Goal: Navigation & Orientation: Find specific page/section

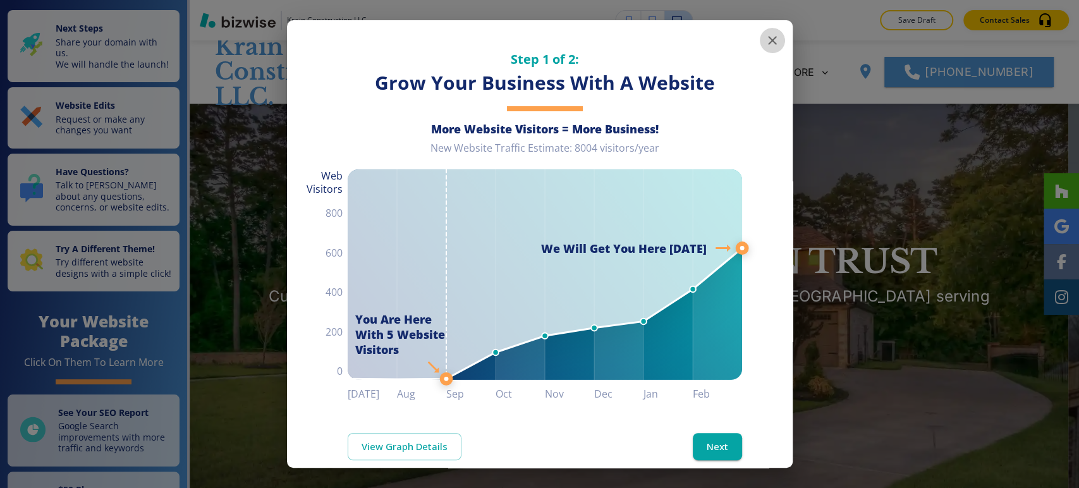
click at [769, 45] on button "button" at bounding box center [772, 40] width 25 height 25
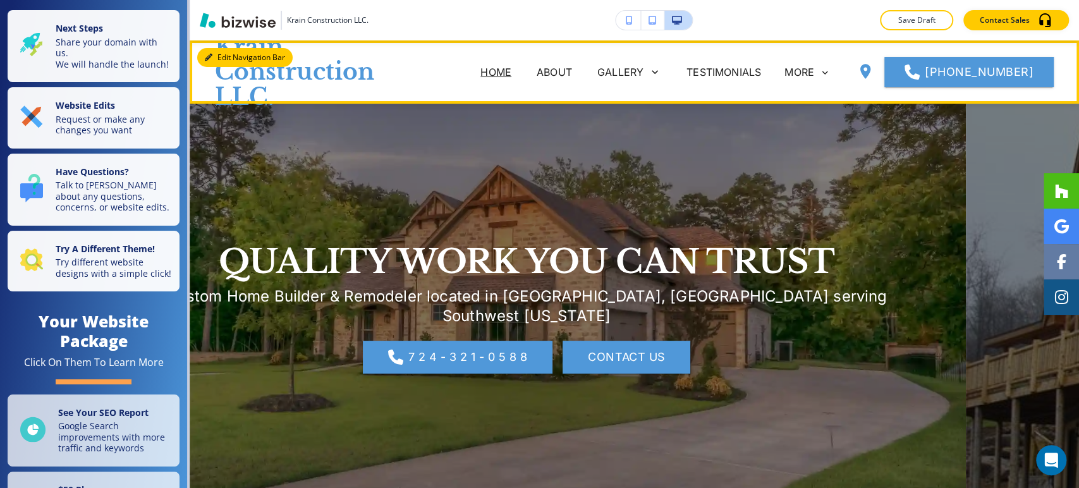
click at [223, 54] on button "Edit Navigation Bar" at bounding box center [244, 57] width 95 height 19
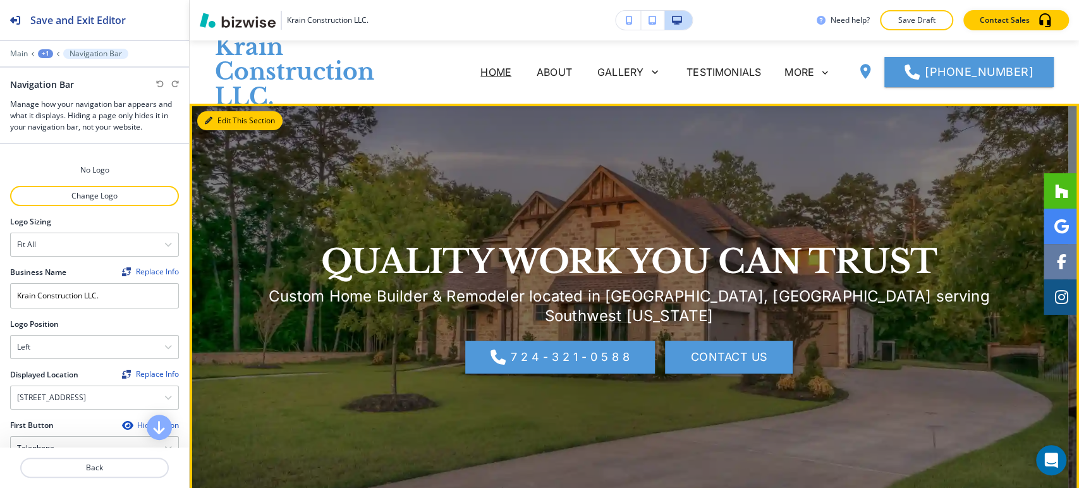
click at [207, 125] on button "Edit This Section" at bounding box center [239, 120] width 85 height 19
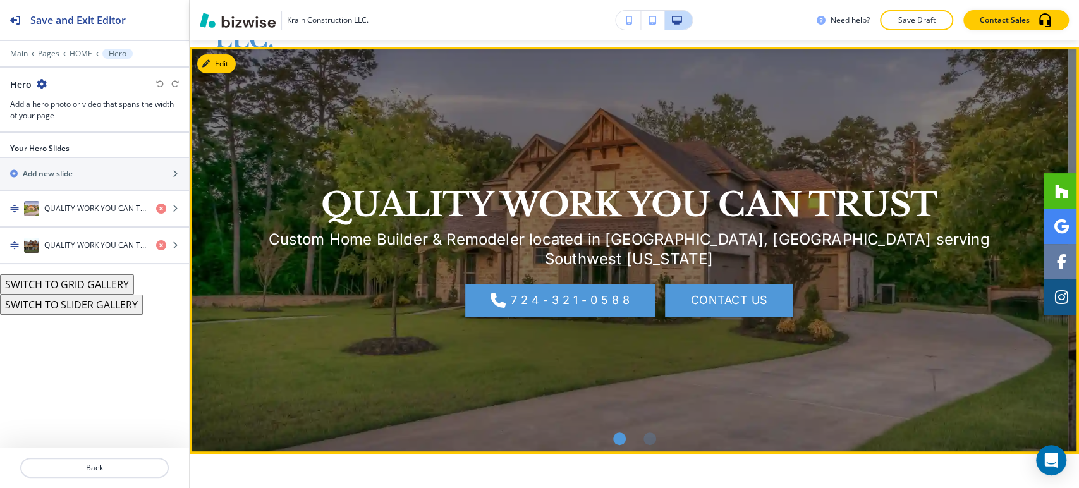
scroll to position [63, 0]
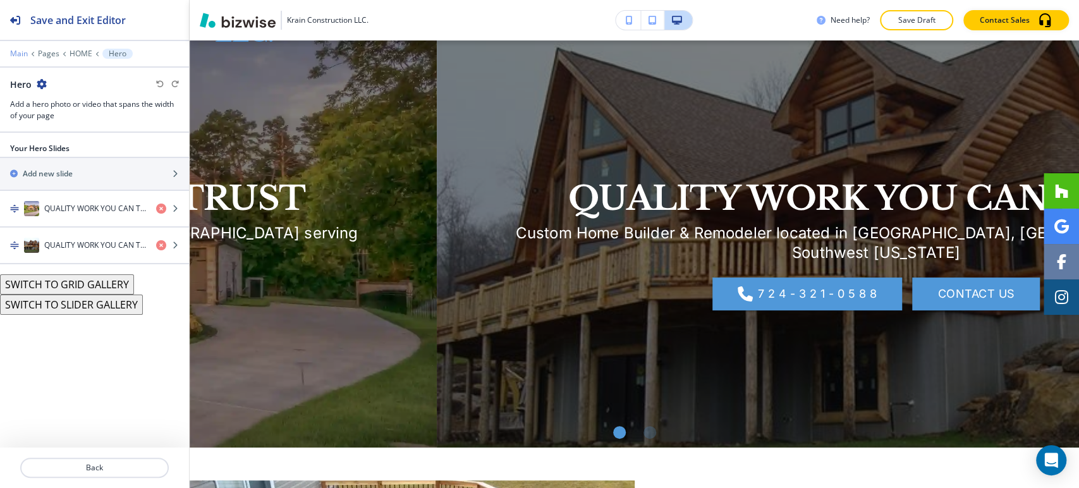
click at [18, 51] on p "Main" at bounding box center [19, 53] width 18 height 9
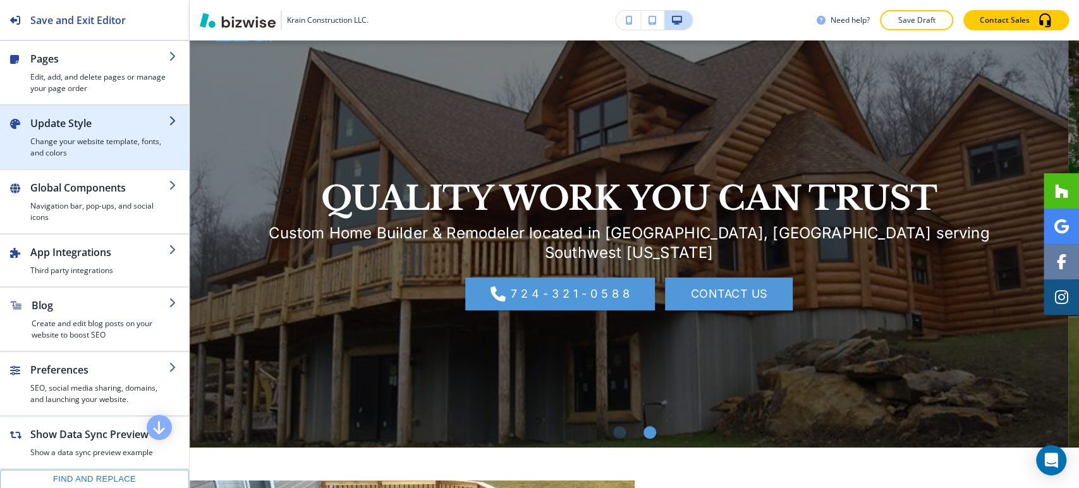
click at [81, 147] on h4 "Change your website template, fonts, and colors" at bounding box center [99, 147] width 138 height 23
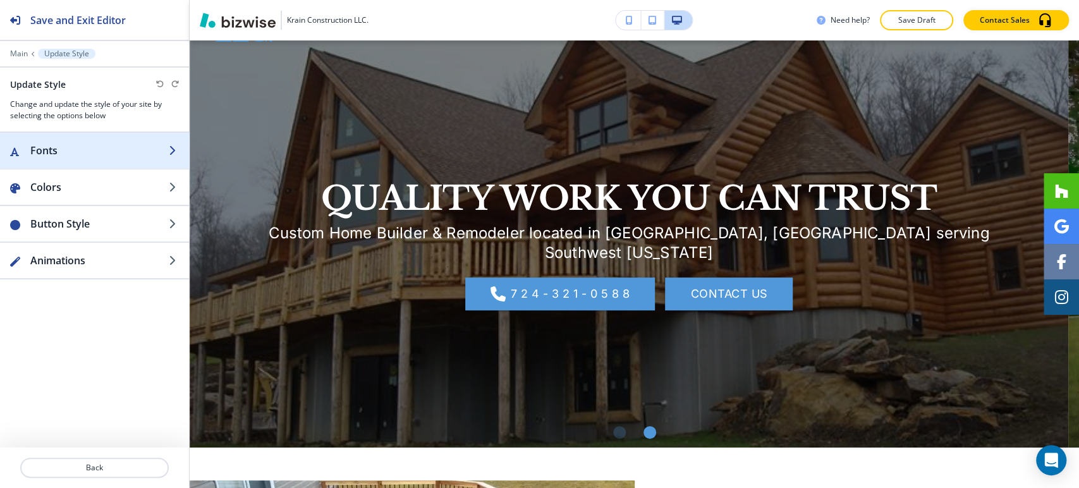
click at [91, 147] on h2 "Fonts" at bounding box center [99, 150] width 138 height 15
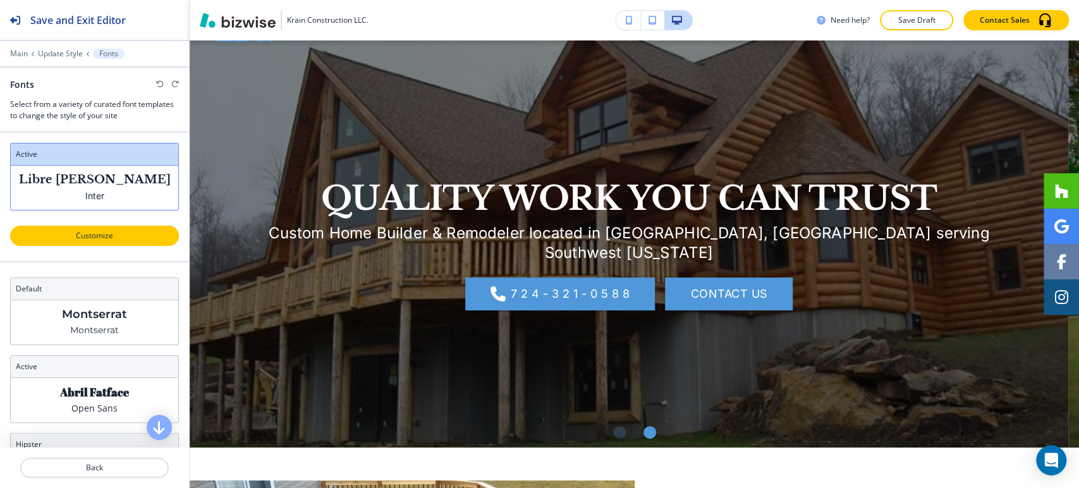
click at [98, 239] on p "Customize" at bounding box center [95, 235] width 136 height 11
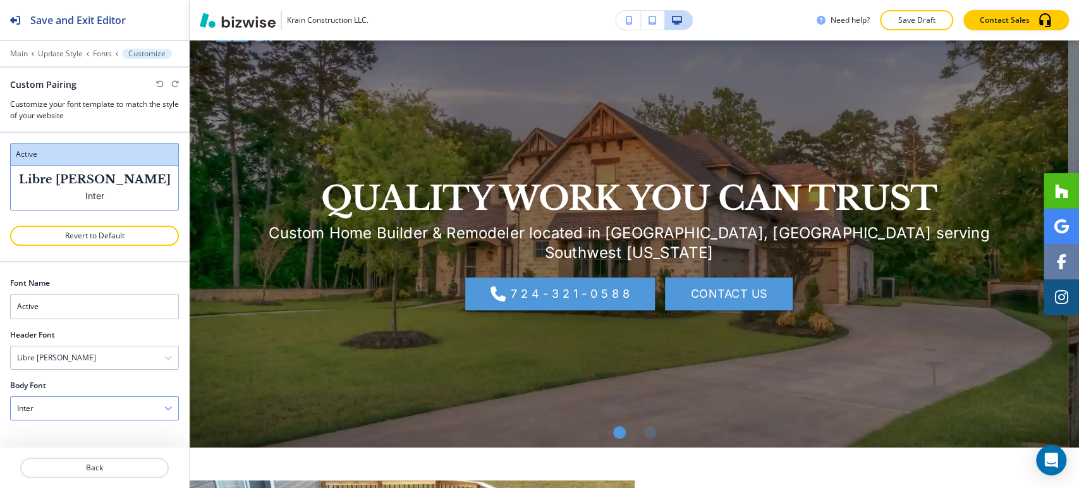
click at [99, 407] on div "Inter" at bounding box center [95, 408] width 168 height 23
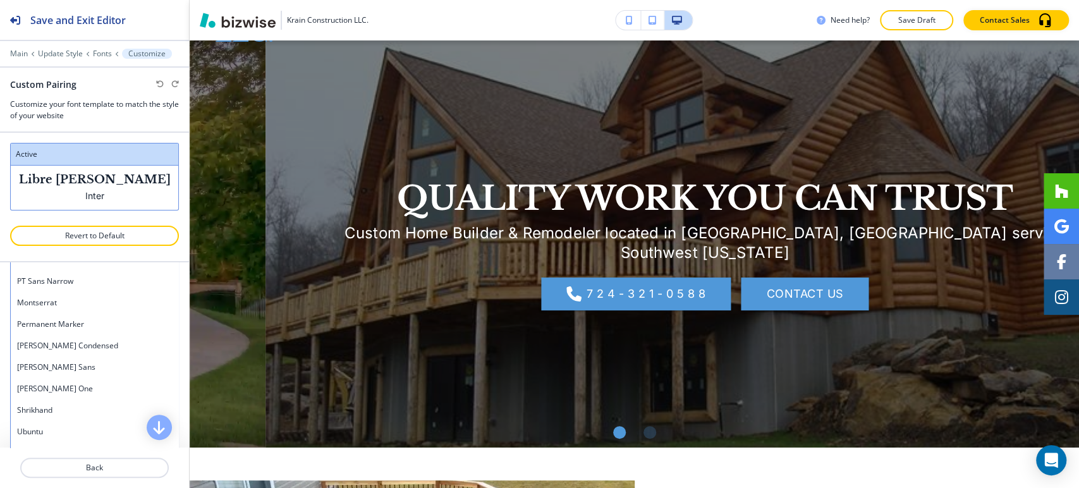
scroll to position [609, 0]
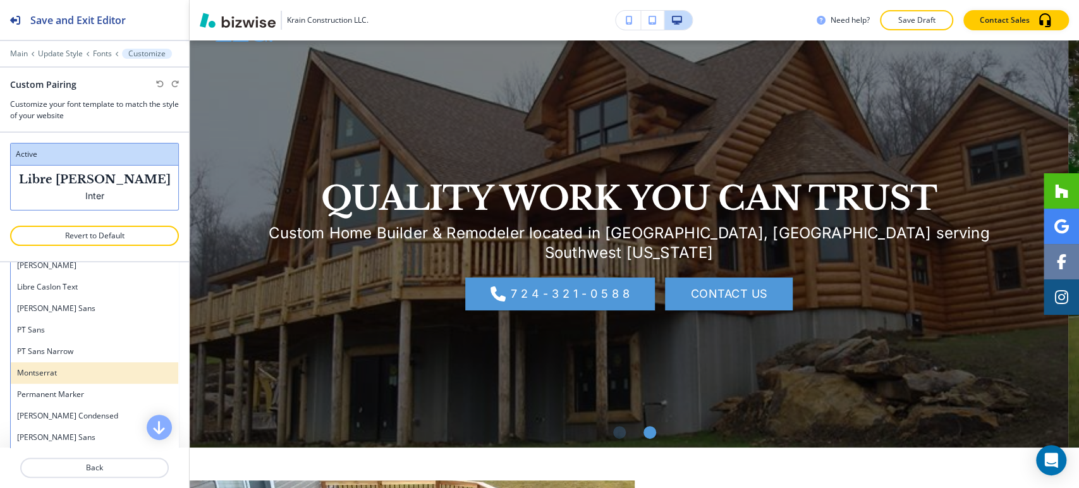
click at [97, 372] on h4 "Montserrat" at bounding box center [94, 372] width 155 height 11
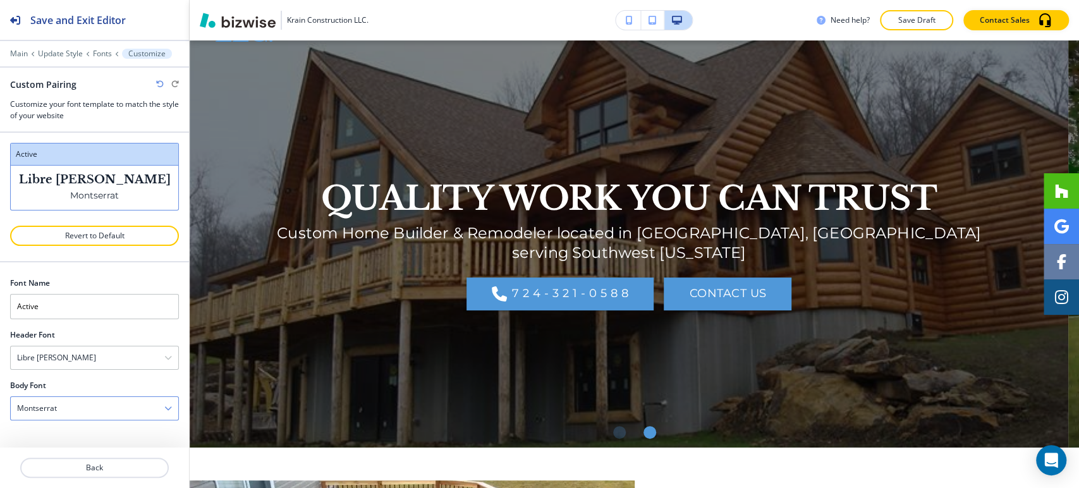
scroll to position [63, 0]
click at [85, 407] on div "Montserrat" at bounding box center [95, 408] width 168 height 23
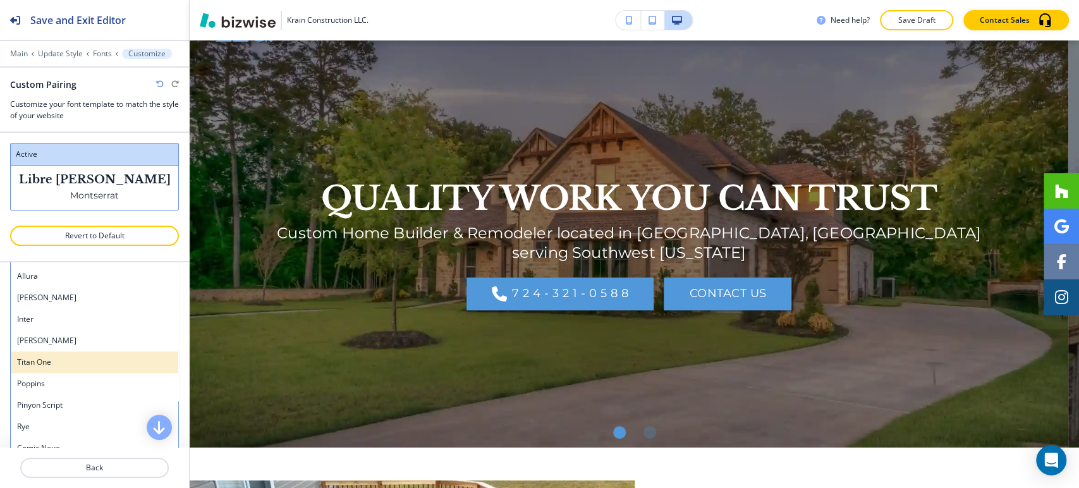
scroll to position [1053, 0]
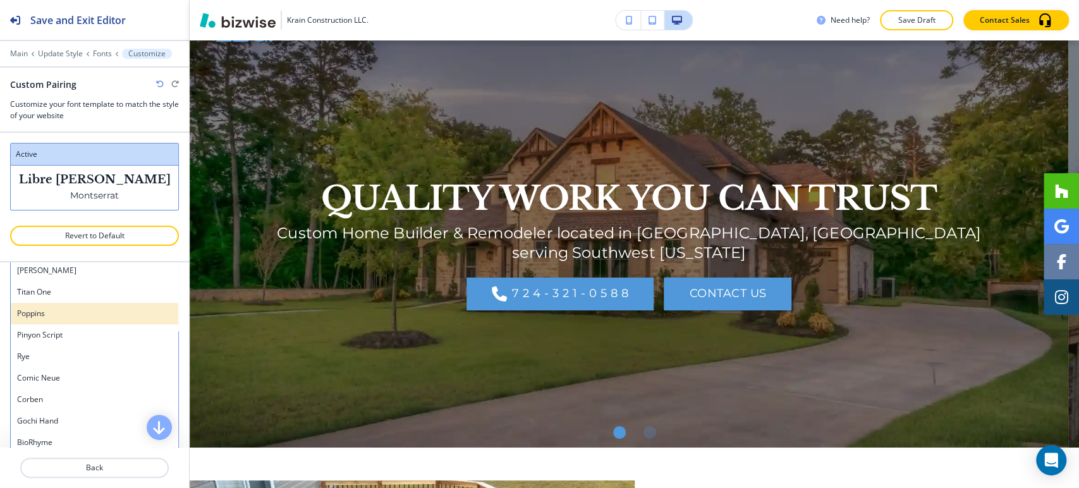
click at [107, 309] on h4 "Poppins" at bounding box center [94, 313] width 155 height 11
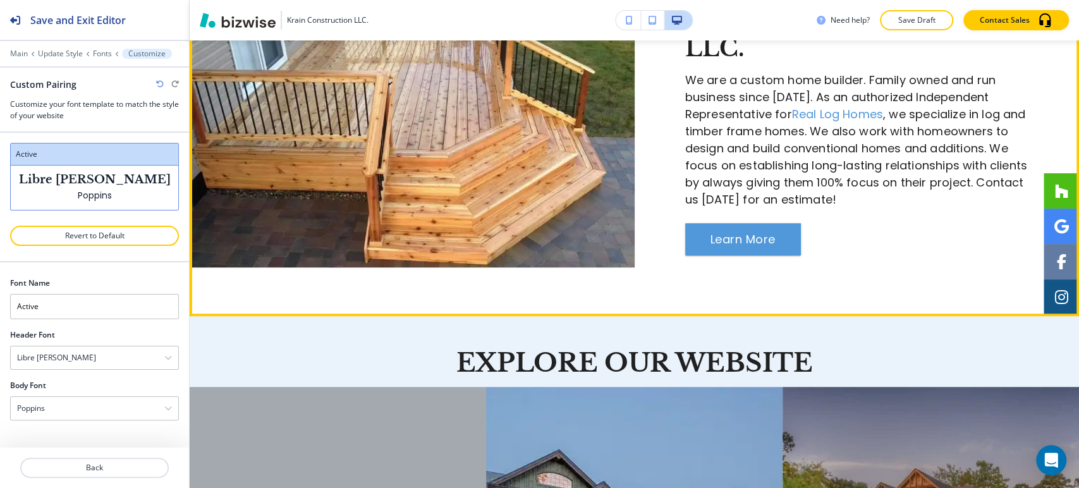
scroll to position [561, 0]
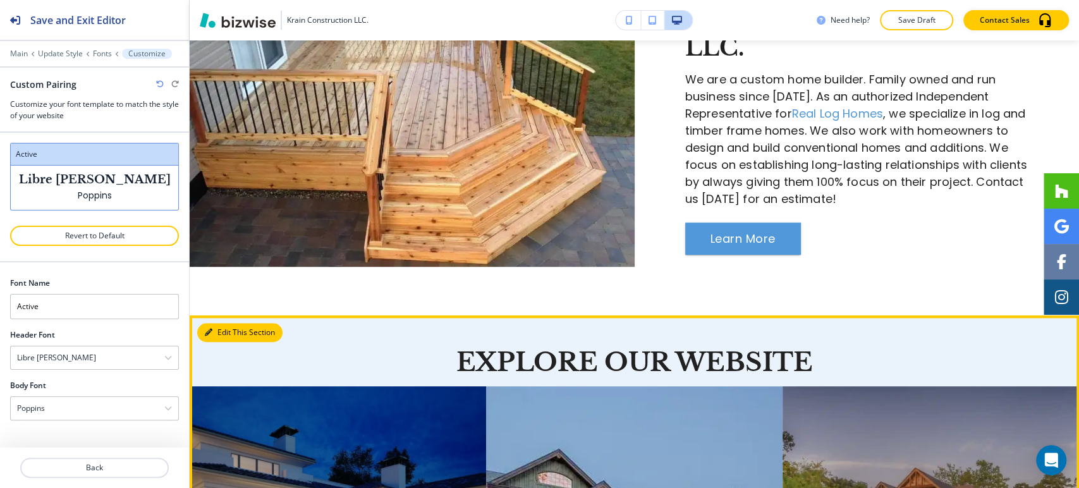
click at [212, 332] on icon "button" at bounding box center [209, 333] width 8 height 8
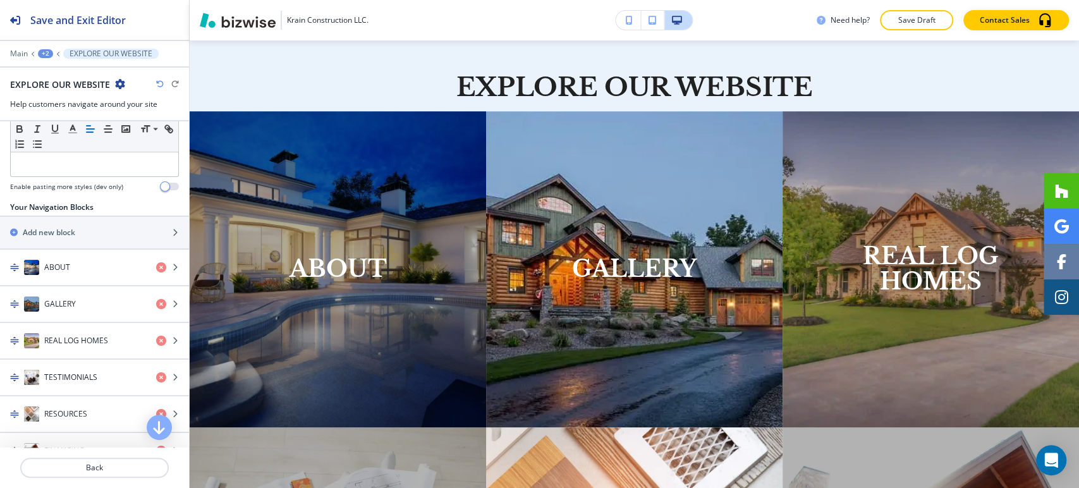
scroll to position [442, 0]
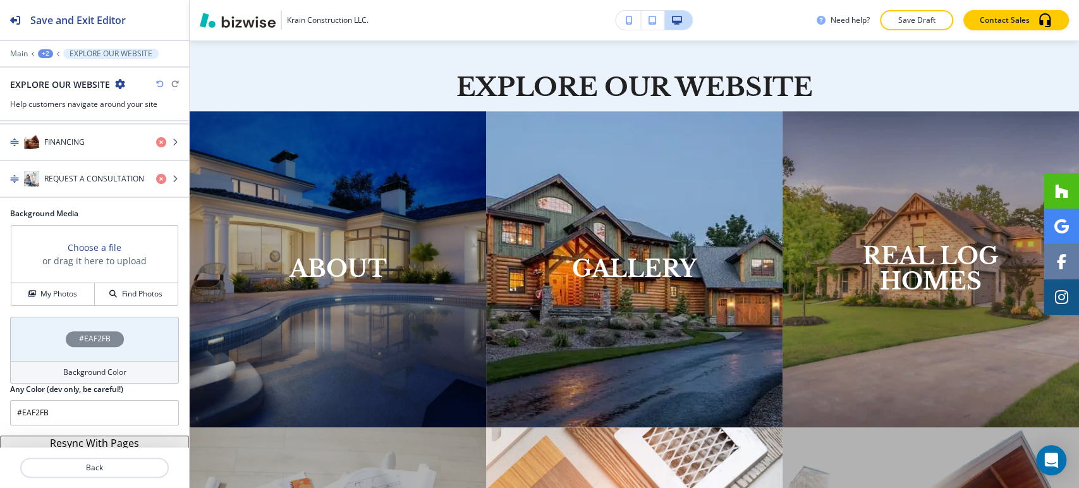
click at [159, 440] on button "Resync With Pages" at bounding box center [94, 443] width 189 height 15
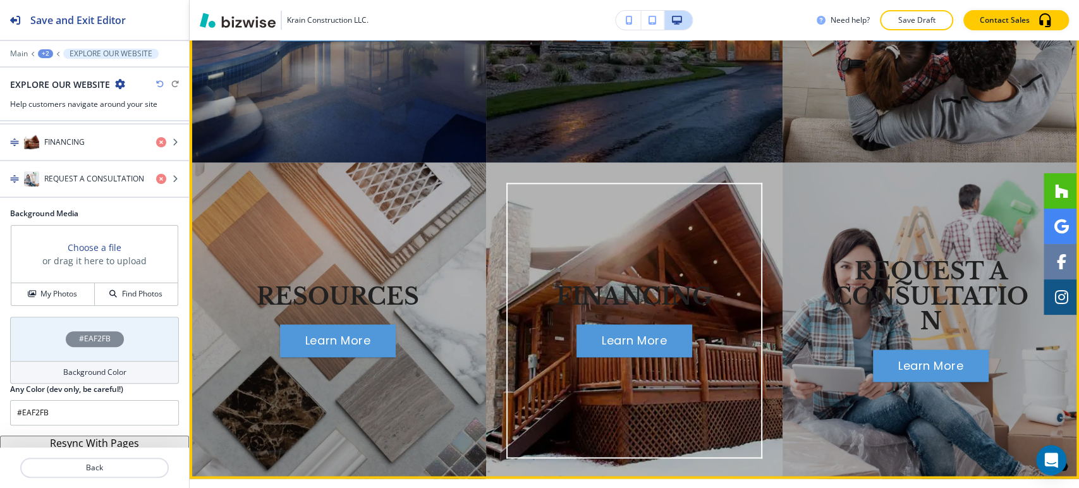
scroll to position [1118, 0]
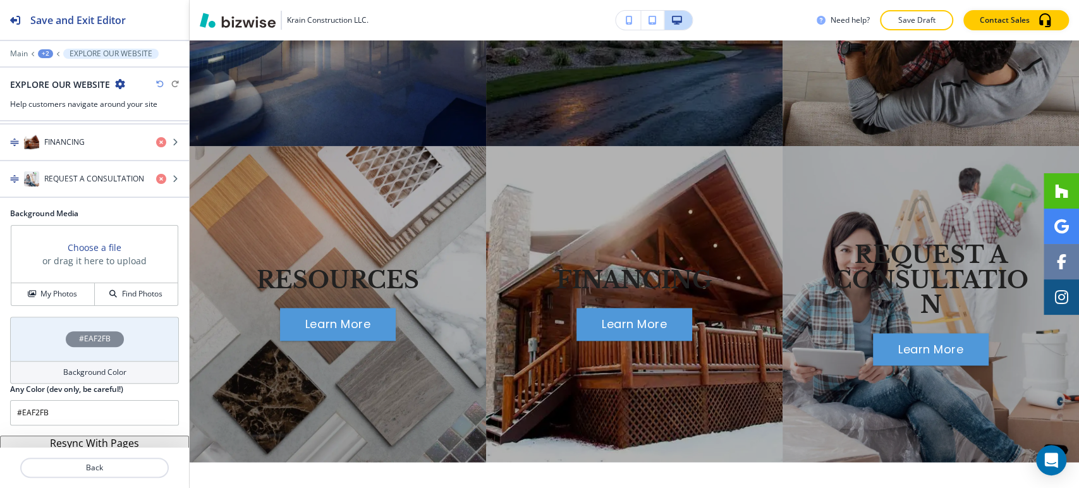
click at [161, 83] on icon "button" at bounding box center [160, 84] width 8 height 8
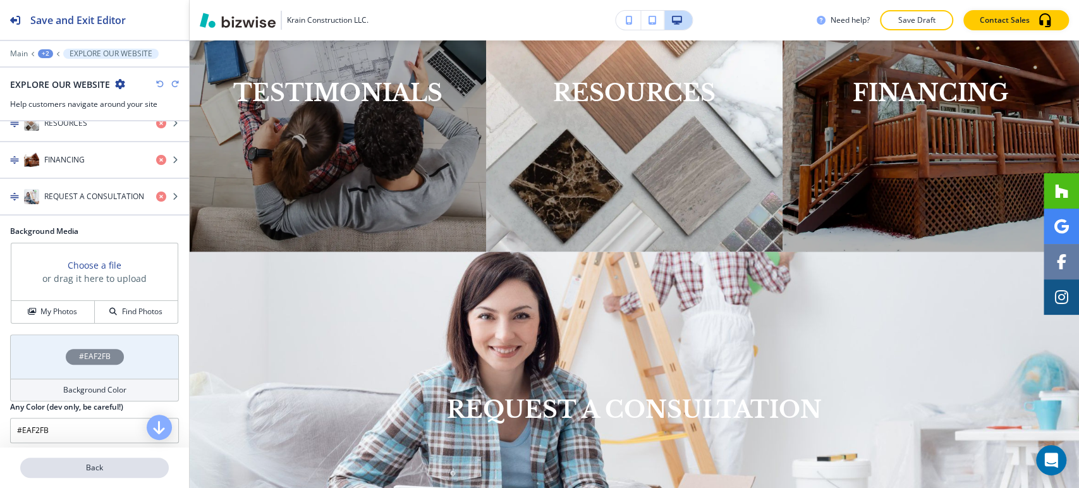
scroll to position [442, 0]
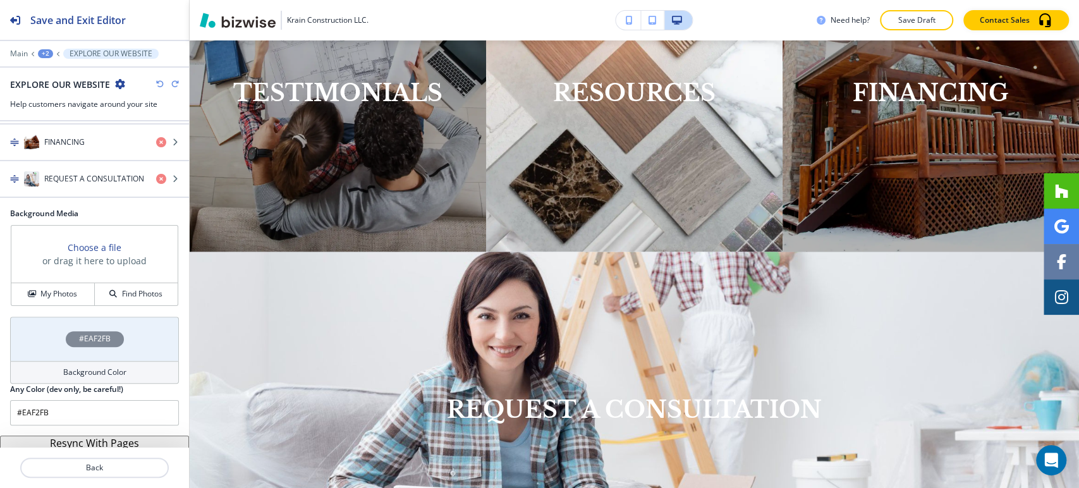
click at [125, 441] on button "Resync With Pages" at bounding box center [94, 443] width 189 height 15
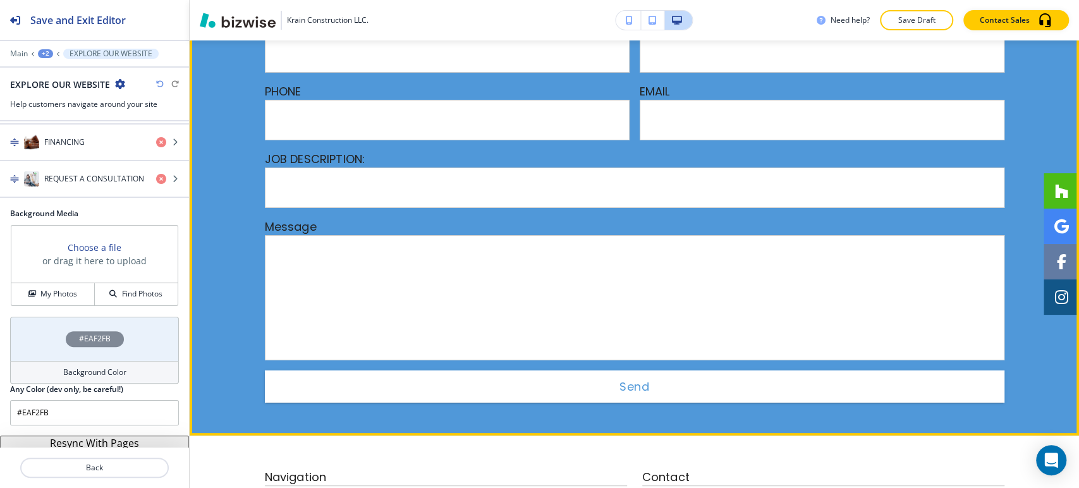
scroll to position [3313, 0]
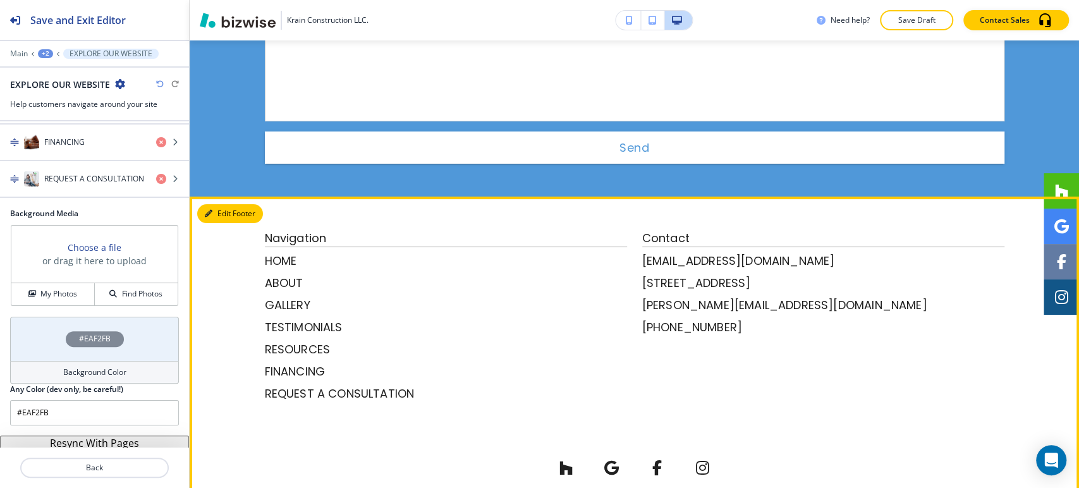
drag, startPoint x: 214, startPoint y: 159, endPoint x: 207, endPoint y: 163, distance: 8.5
click at [214, 204] on button "Edit Footer" at bounding box center [230, 213] width 66 height 19
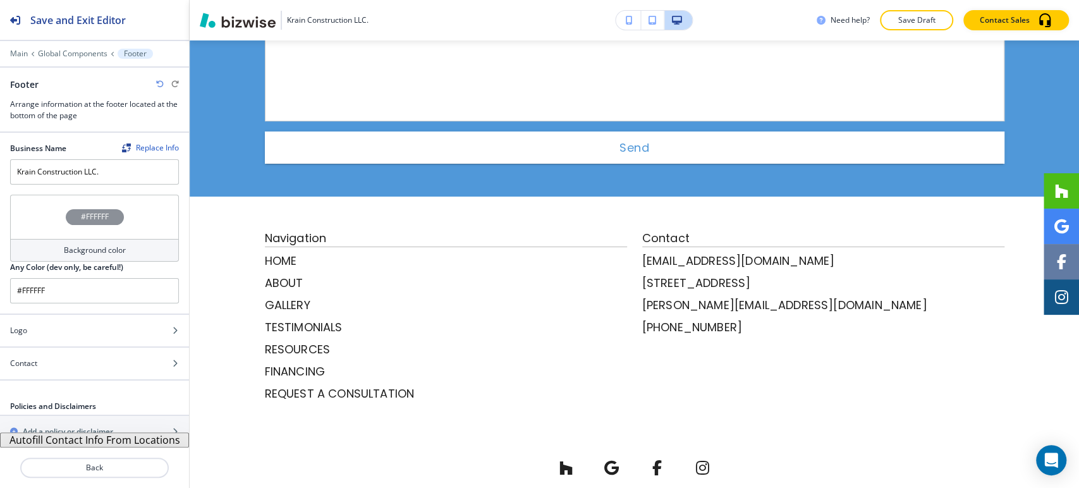
scroll to position [15, 0]
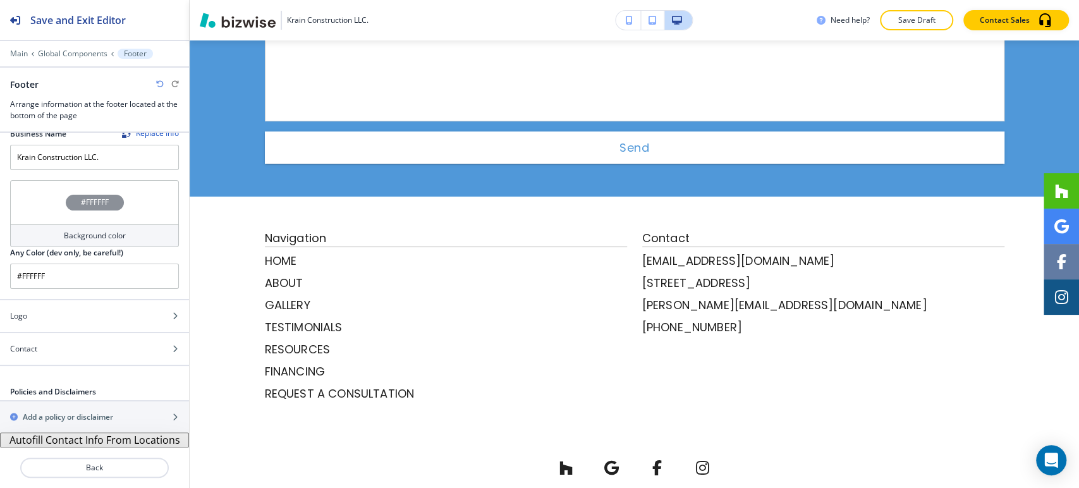
click at [111, 438] on button "Autofill Contact Info From Locations" at bounding box center [94, 440] width 189 height 15
click at [111, 439] on button "Autofill Contact Info From Locations" at bounding box center [94, 440] width 189 height 15
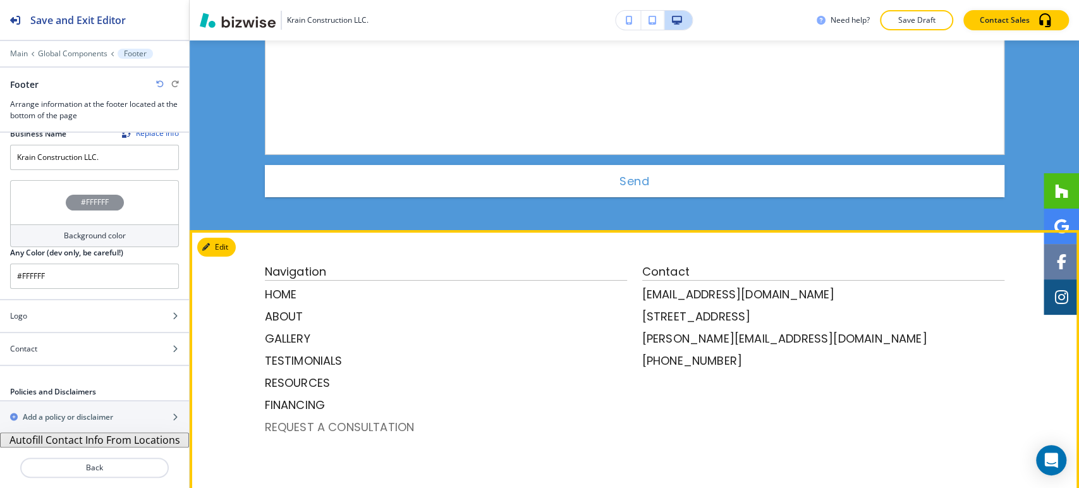
scroll to position [3313, 0]
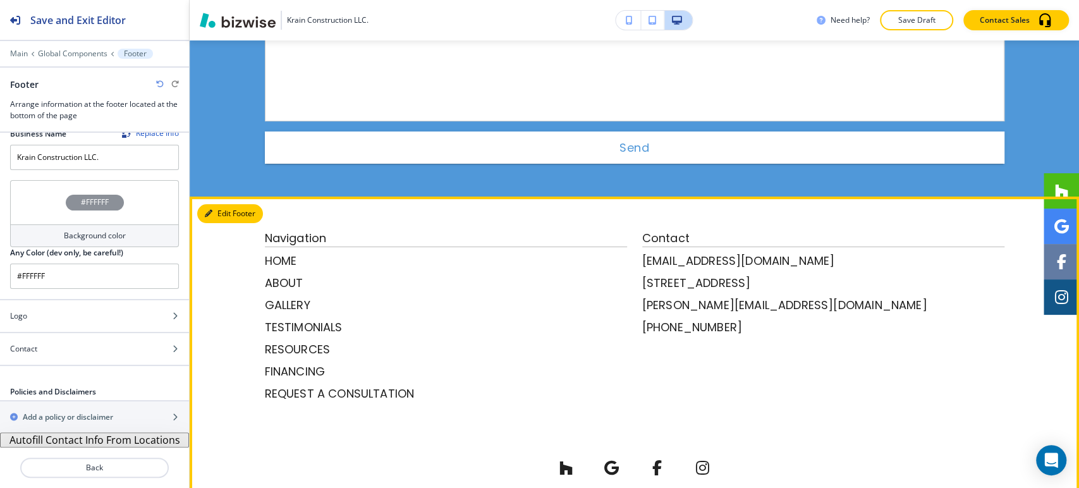
click at [209, 210] on icon "button" at bounding box center [209, 214] width 8 height 8
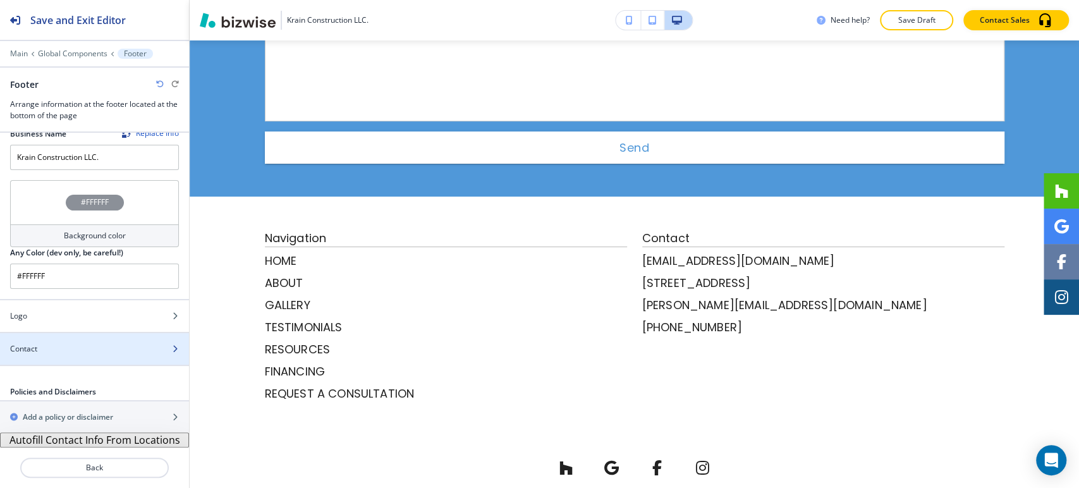
click at [119, 350] on div "Contact" at bounding box center [80, 348] width 161 height 11
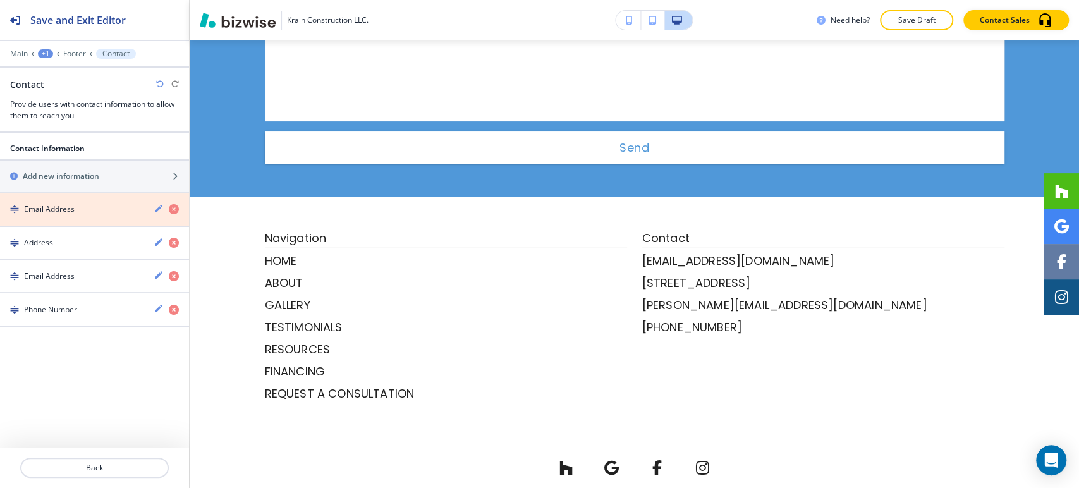
click at [173, 206] on icon "button" at bounding box center [174, 209] width 10 height 10
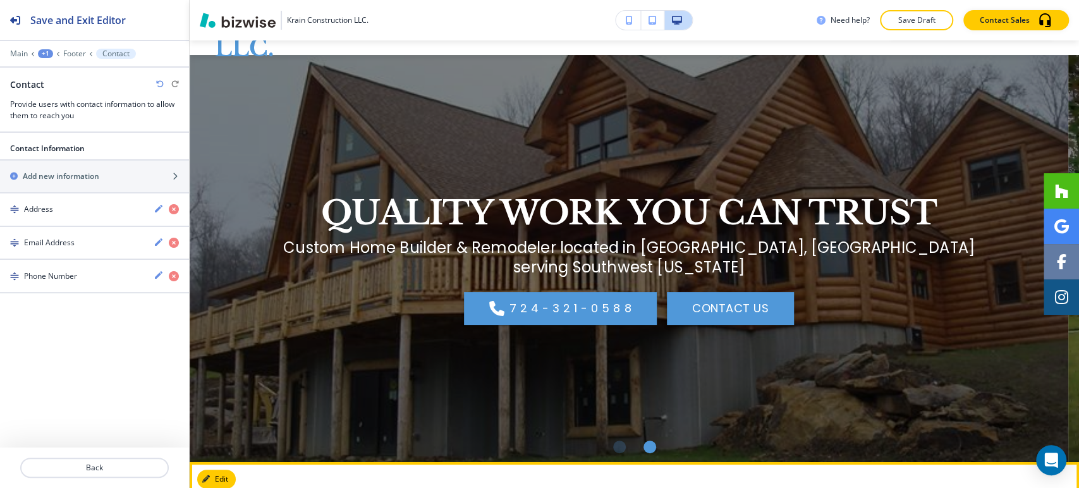
scroll to position [0, 0]
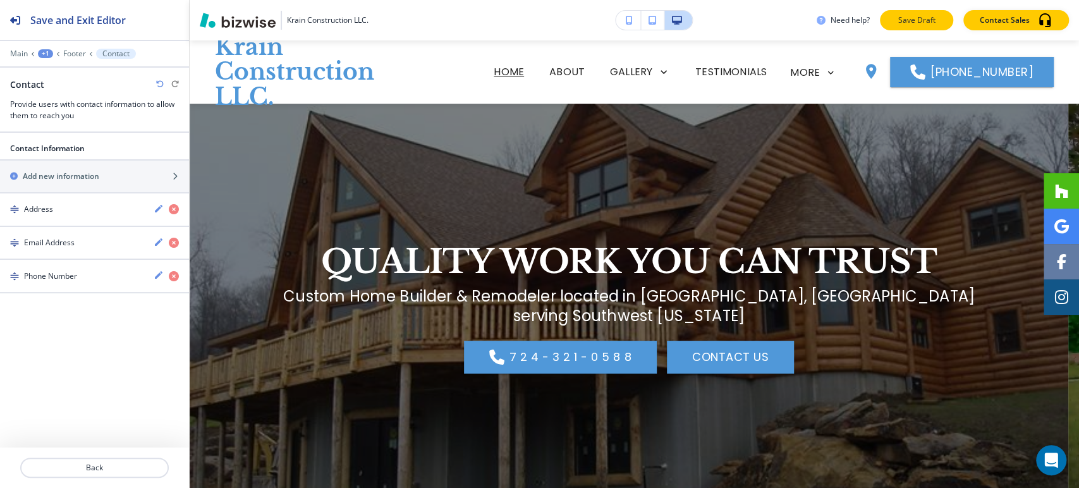
click at [900, 20] on p "Save Draft" at bounding box center [917, 20] width 40 height 11
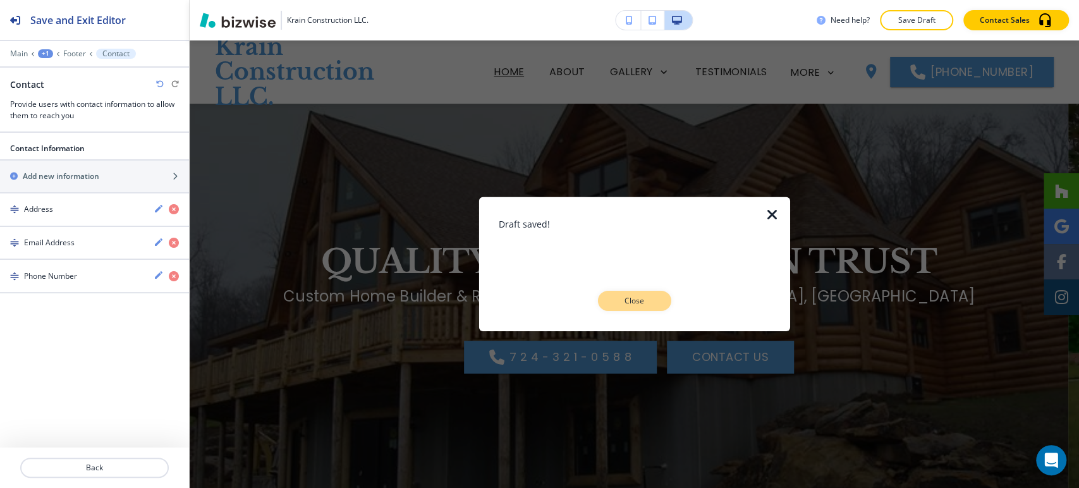
click at [634, 302] on p "Close" at bounding box center [635, 300] width 40 height 11
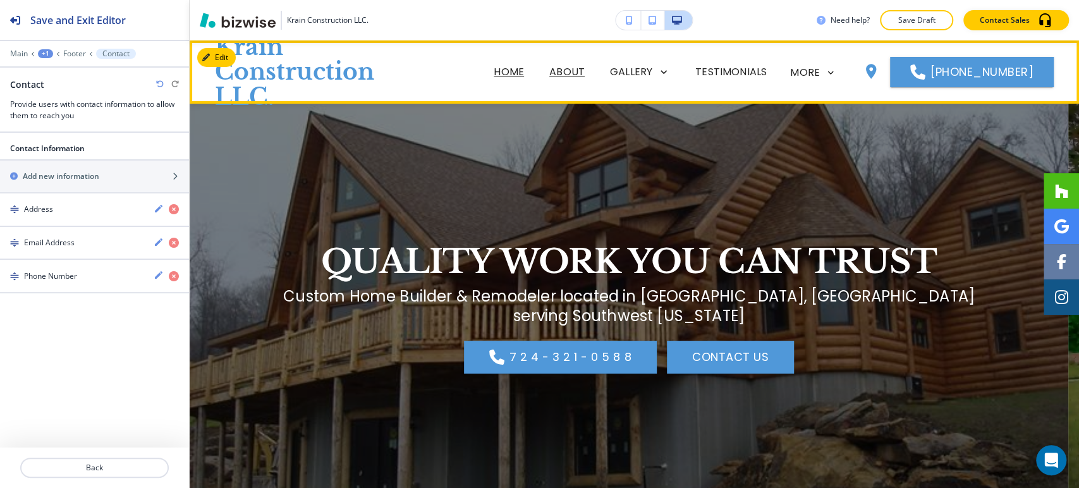
click at [581, 76] on p "ABOUT" at bounding box center [566, 71] width 35 height 15
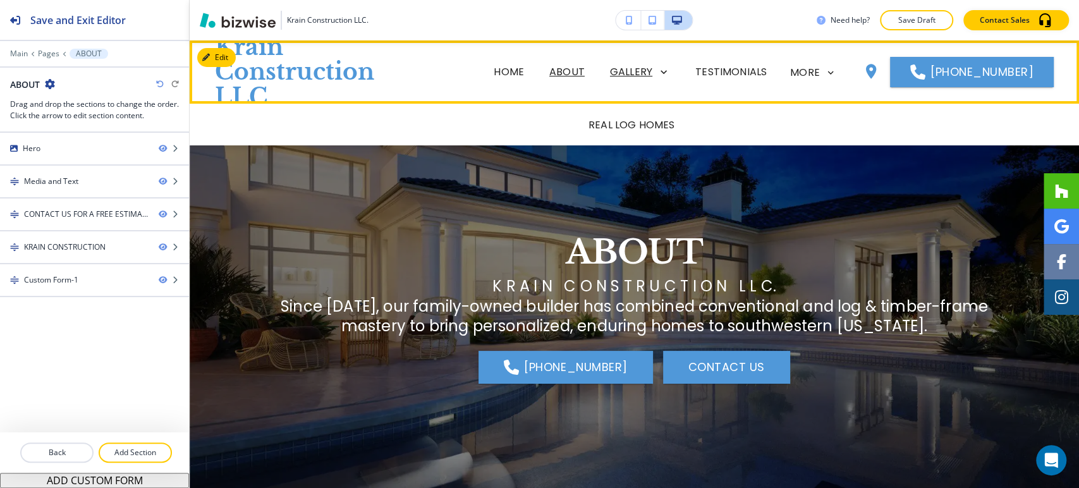
click at [639, 69] on p "GALLERY" at bounding box center [631, 71] width 42 height 15
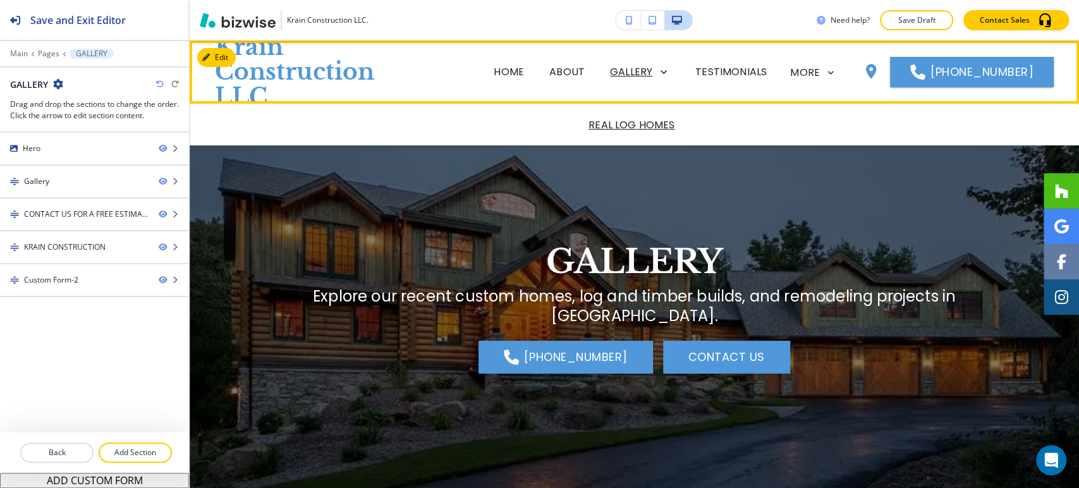
click at [632, 125] on p "REAL LOG HOMES" at bounding box center [632, 125] width 86 height 15
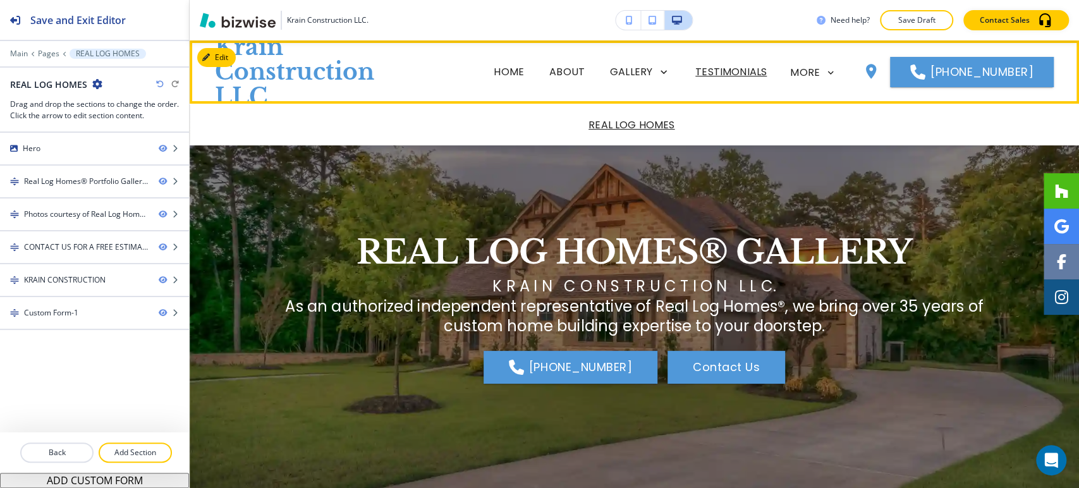
click at [748, 71] on p "TESTIMONIALS" at bounding box center [731, 71] width 71 height 15
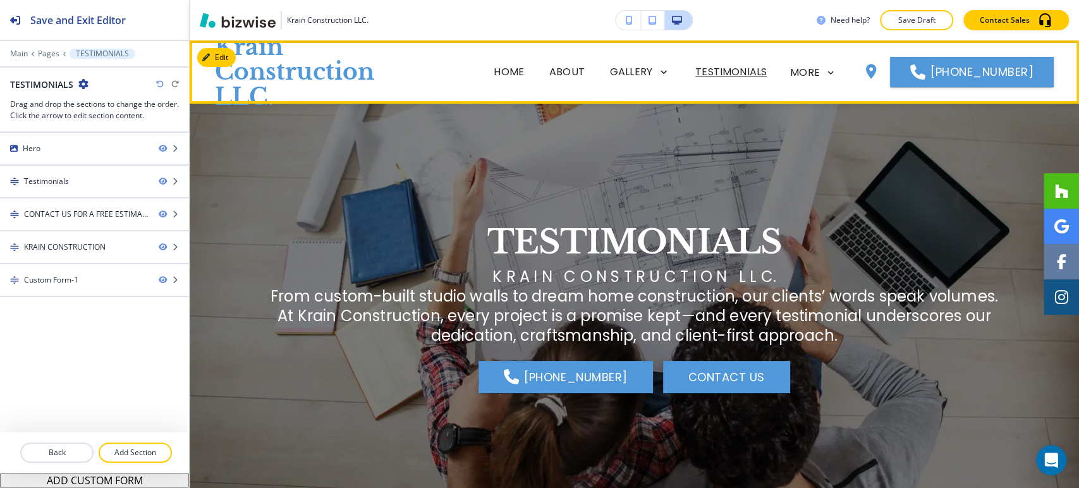
click at [825, 66] on div "MORE" at bounding box center [813, 73] width 47 height 24
click at [846, 74] on div "MORE" at bounding box center [821, 73] width 63 height 24
click at [824, 74] on div "MORE" at bounding box center [813, 72] width 46 height 11
click at [828, 72] on icon at bounding box center [830, 72] width 11 height 11
click at [833, 72] on icon at bounding box center [830, 72] width 11 height 11
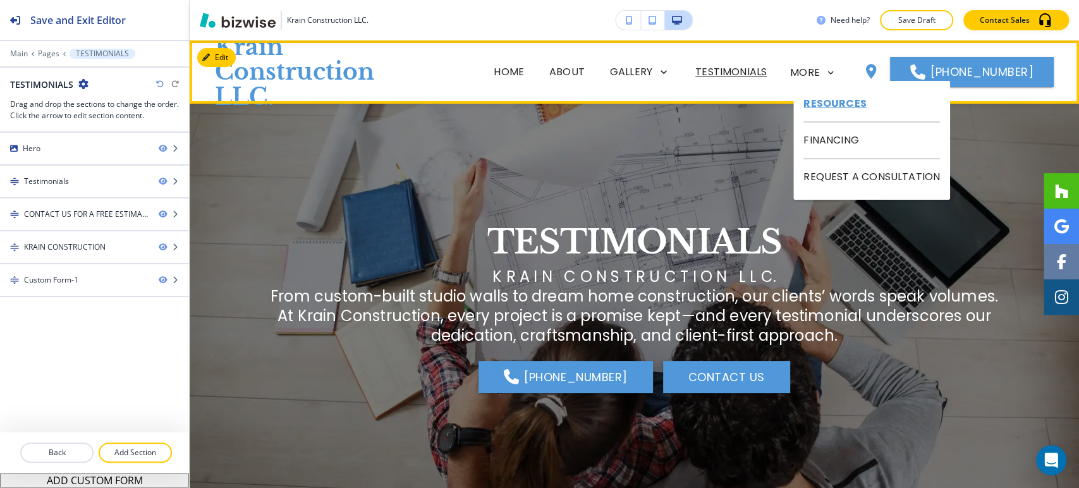
click at [825, 101] on p "RESOURCES" at bounding box center [872, 104] width 137 height 37
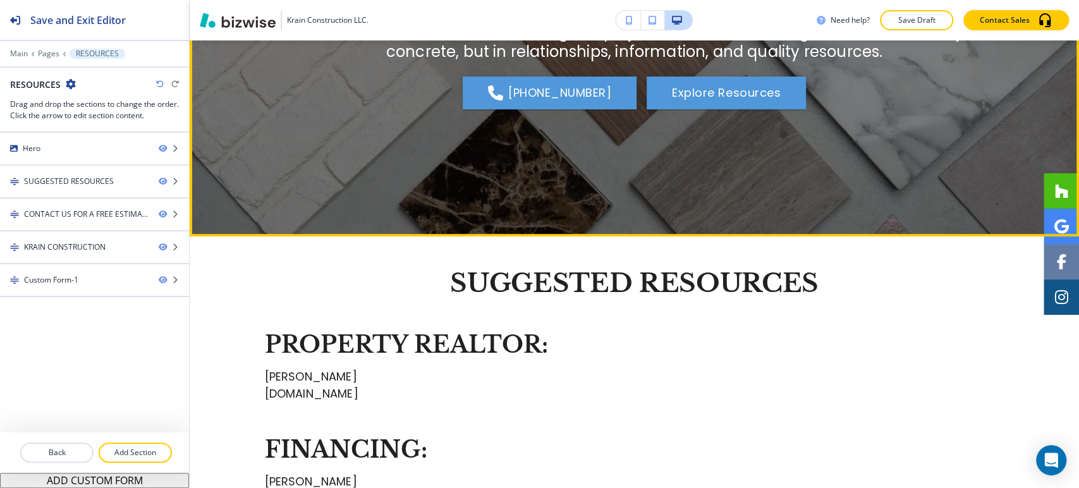
scroll to position [351, 0]
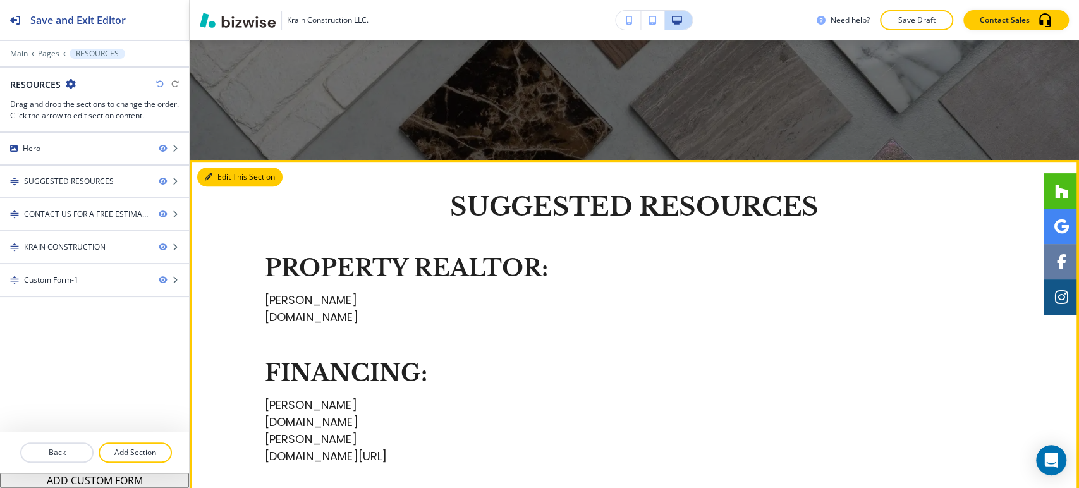
drag, startPoint x: 229, startPoint y: 177, endPoint x: 213, endPoint y: 186, distance: 18.1
click at [229, 176] on button "Edit This Section" at bounding box center [239, 177] width 85 height 19
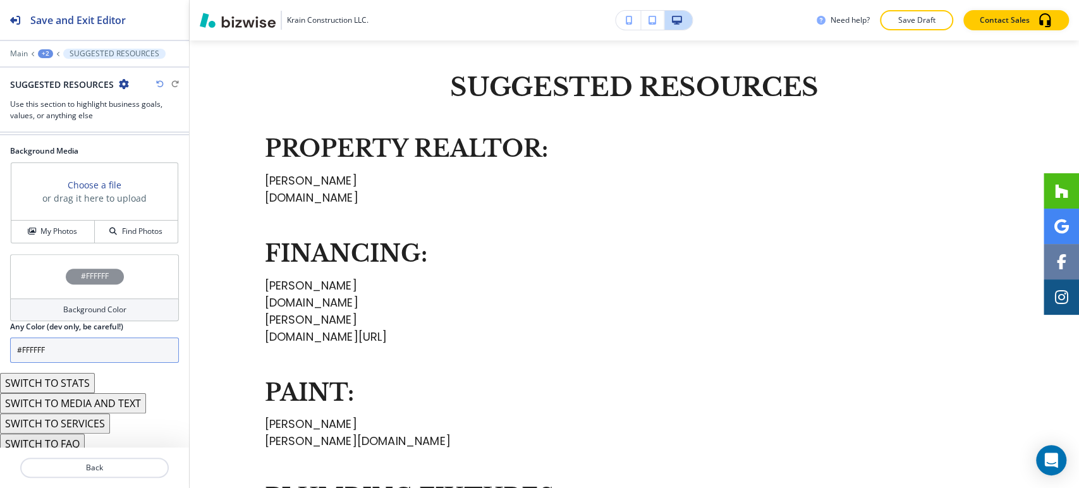
scroll to position [623, 0]
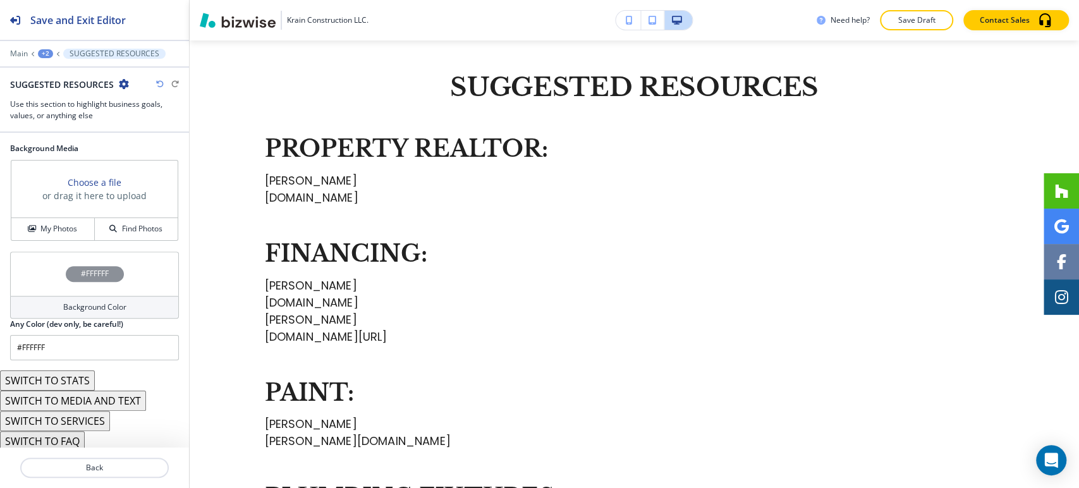
click at [78, 381] on button "SWITCH TO STATS" at bounding box center [47, 381] width 95 height 20
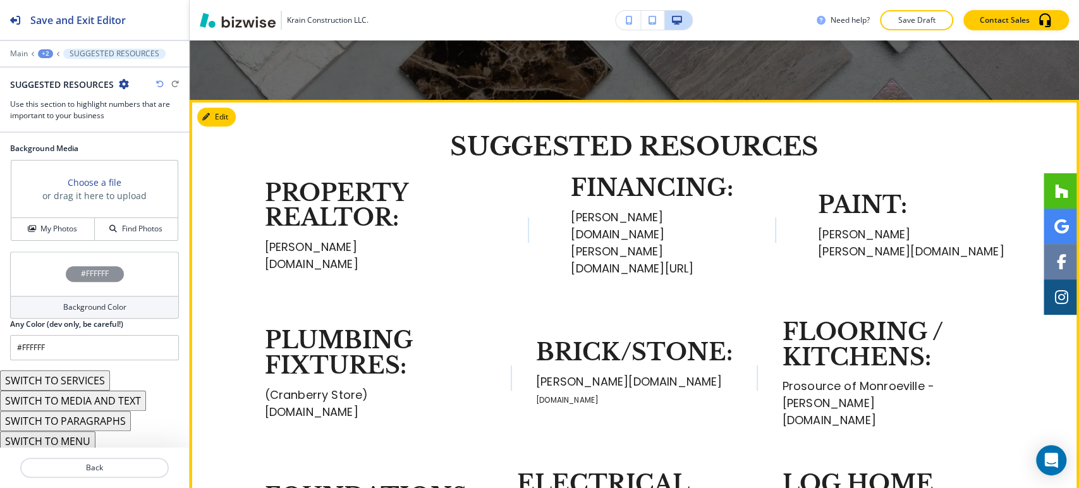
scroll to position [400, 0]
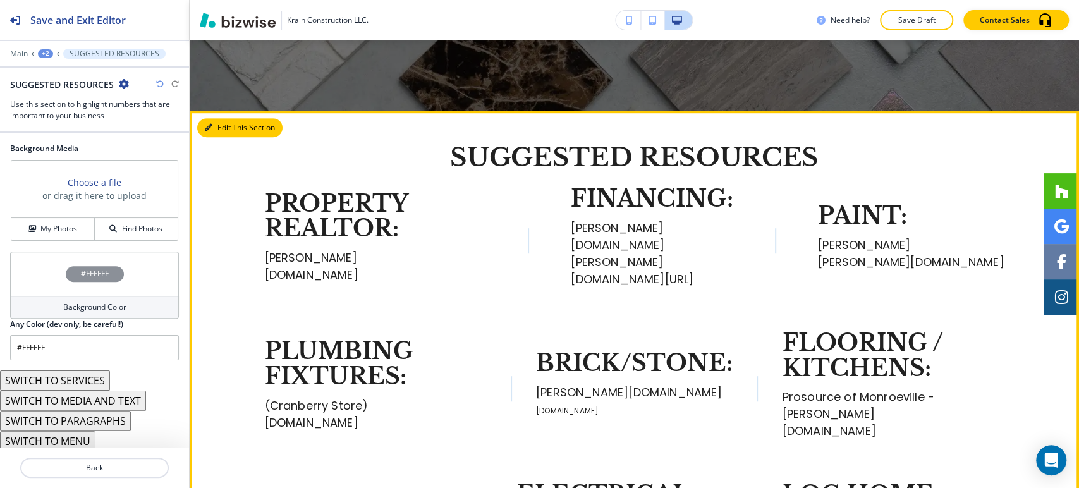
click at [208, 122] on button "Edit This Section" at bounding box center [239, 127] width 85 height 19
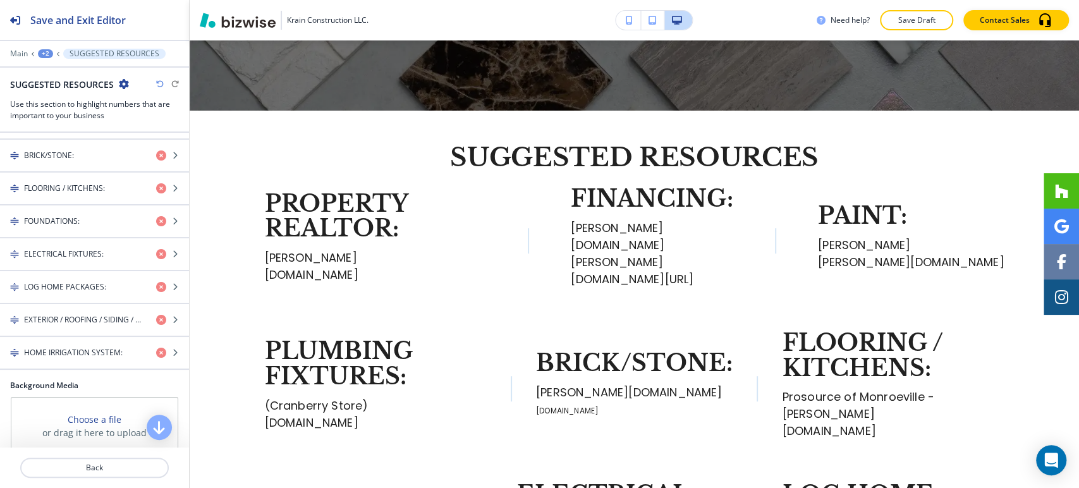
scroll to position [202, 0]
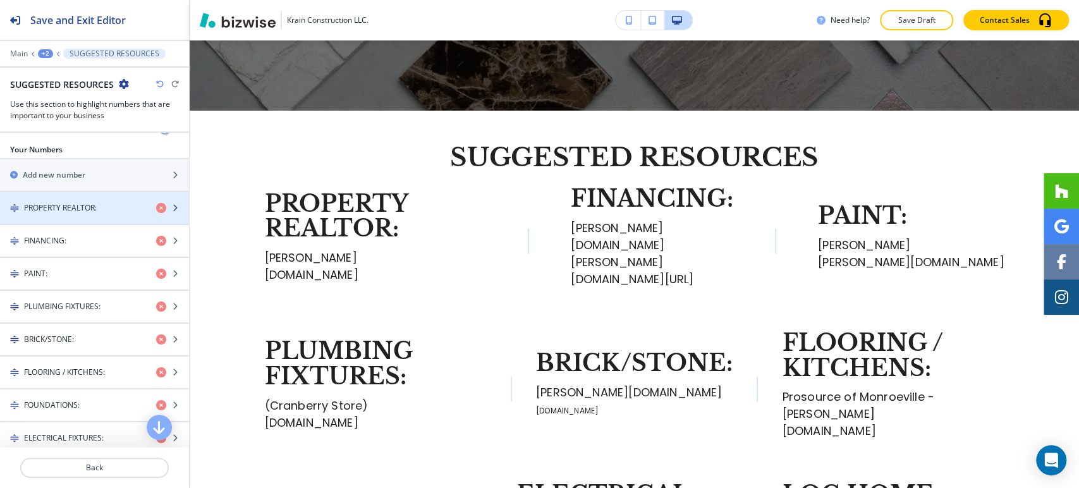
click at [86, 218] on div "button" at bounding box center [94, 219] width 189 height 10
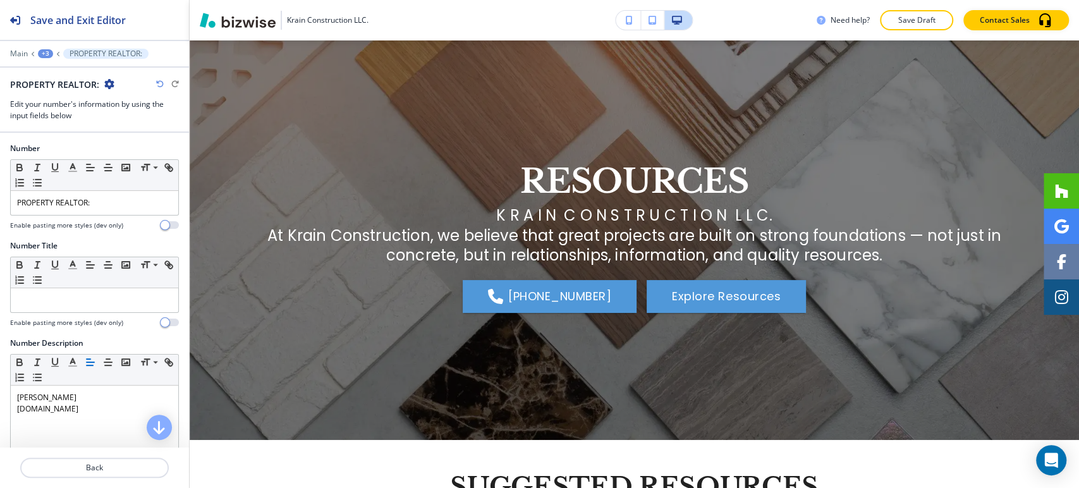
scroll to position [0, 0]
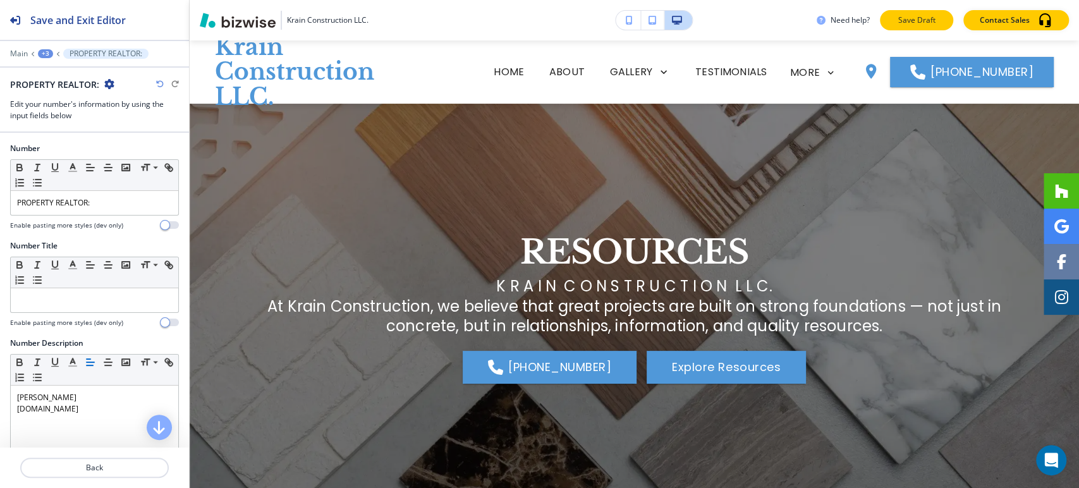
click at [910, 19] on p "Save Draft" at bounding box center [917, 20] width 40 height 11
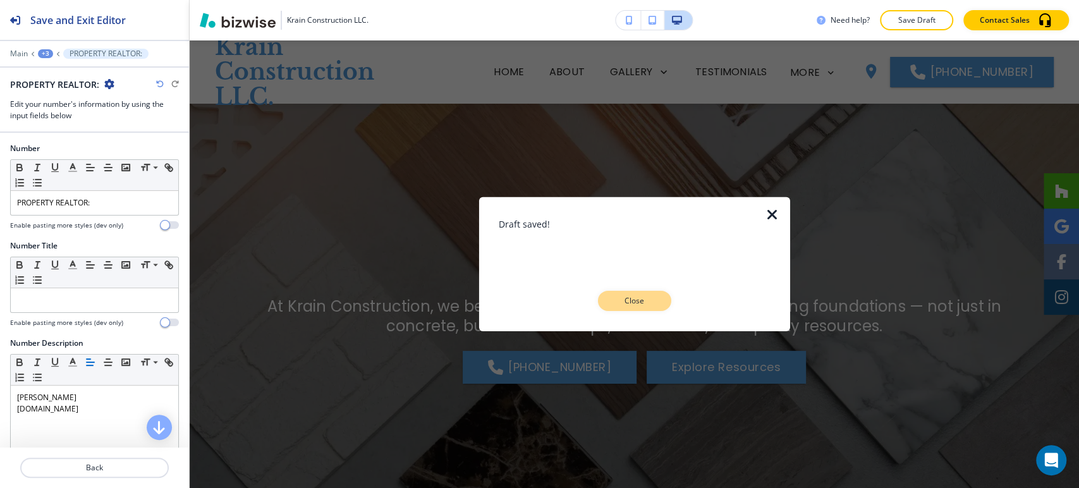
click at [663, 300] on button "Close" at bounding box center [634, 301] width 73 height 20
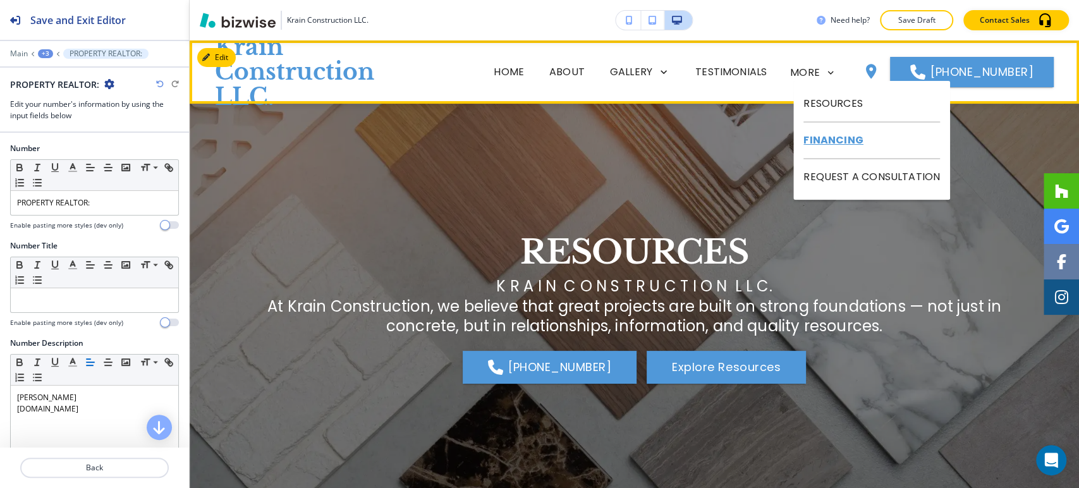
click at [843, 140] on p "FINANCING" at bounding box center [872, 141] width 137 height 37
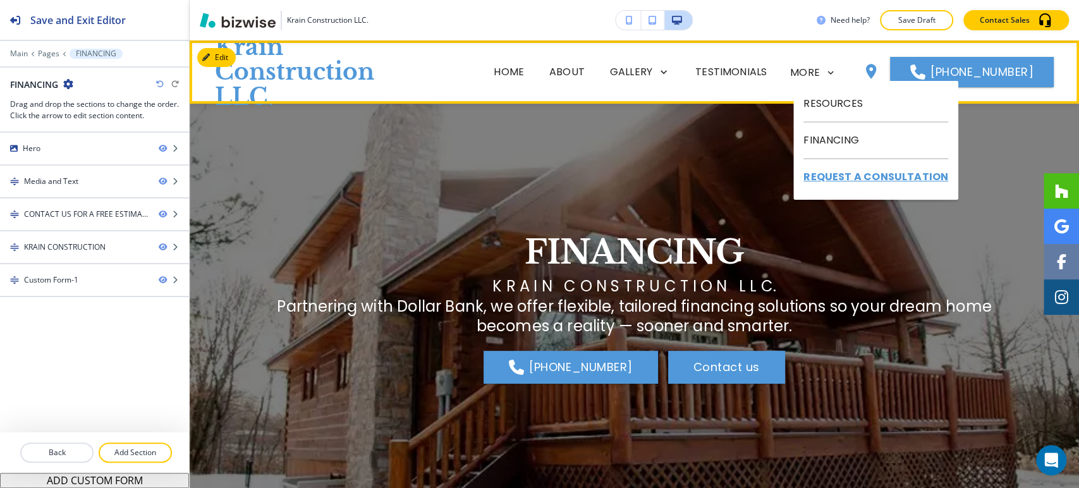
click at [823, 180] on p "REQUEST A CONSULTATION" at bounding box center [876, 176] width 145 height 35
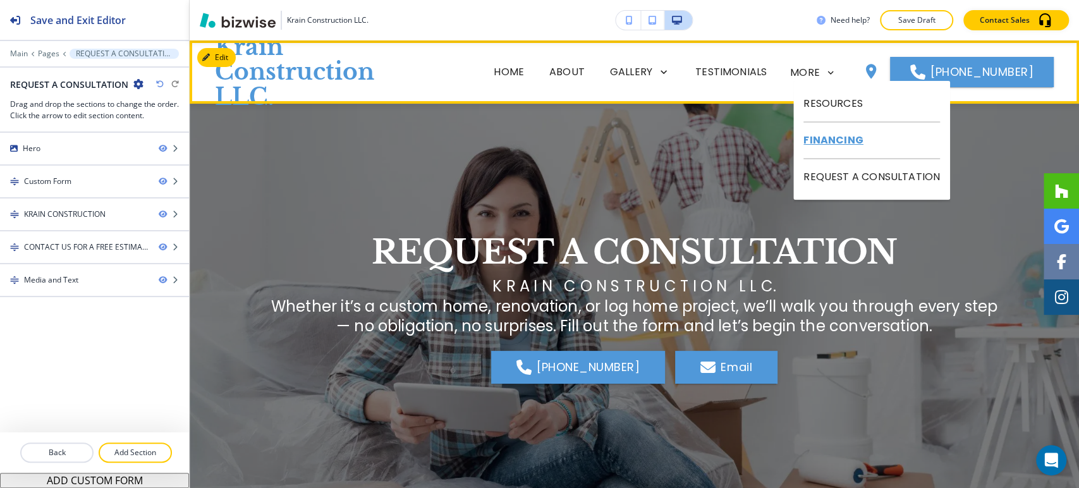
click at [819, 138] on p "FINANCING" at bounding box center [872, 141] width 137 height 37
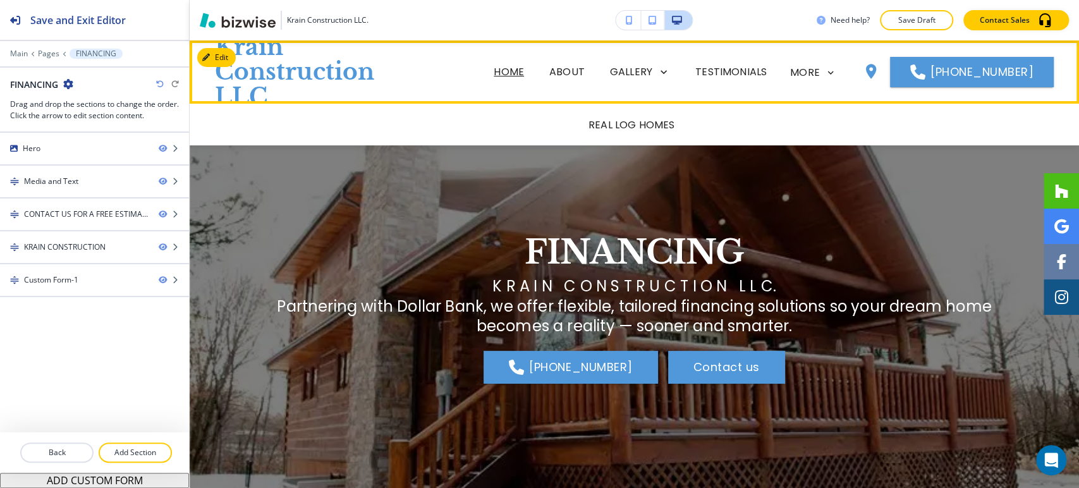
click at [524, 76] on p "HOME" at bounding box center [509, 71] width 30 height 15
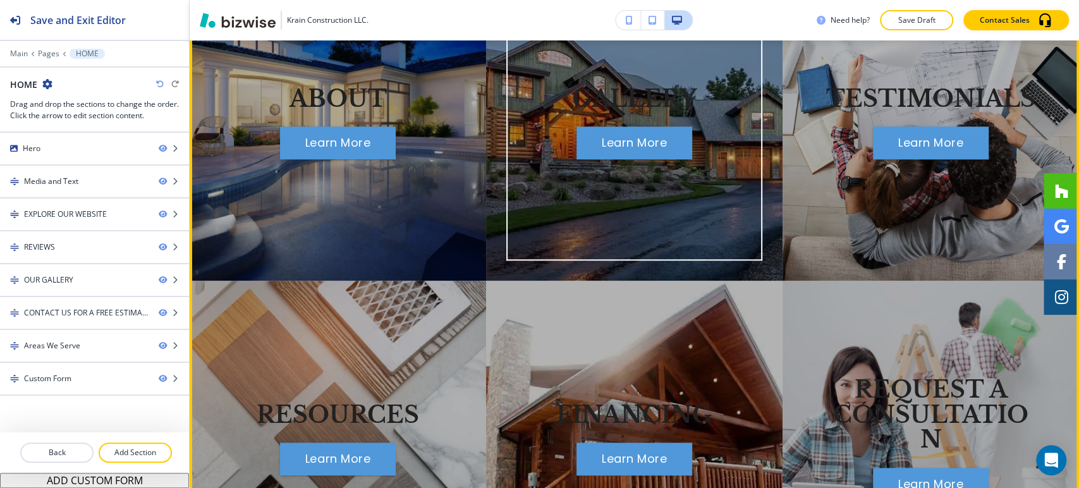
scroll to position [1265, 0]
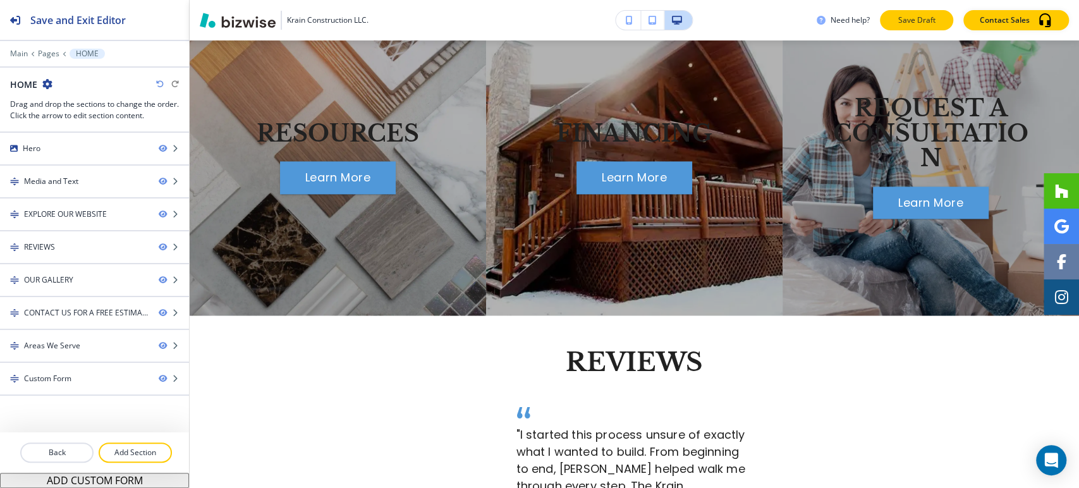
click at [931, 21] on p "Save Draft" at bounding box center [917, 20] width 40 height 11
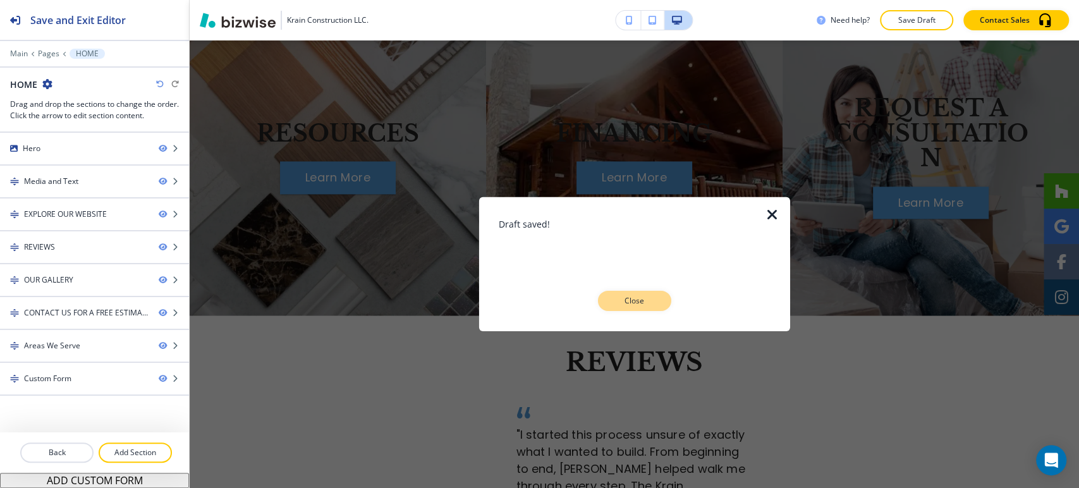
click at [601, 296] on button "Close" at bounding box center [634, 301] width 73 height 20
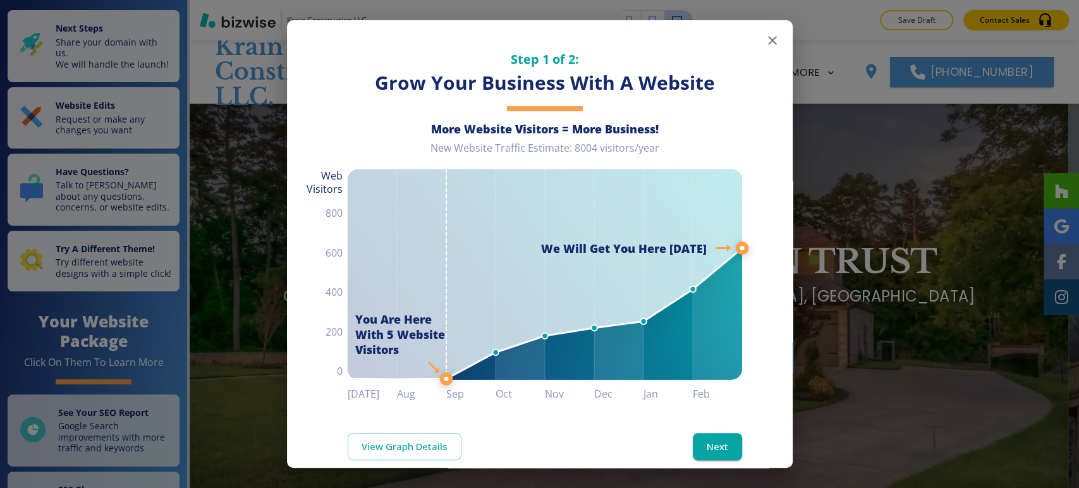
click at [765, 44] on icon "button" at bounding box center [772, 40] width 15 height 15
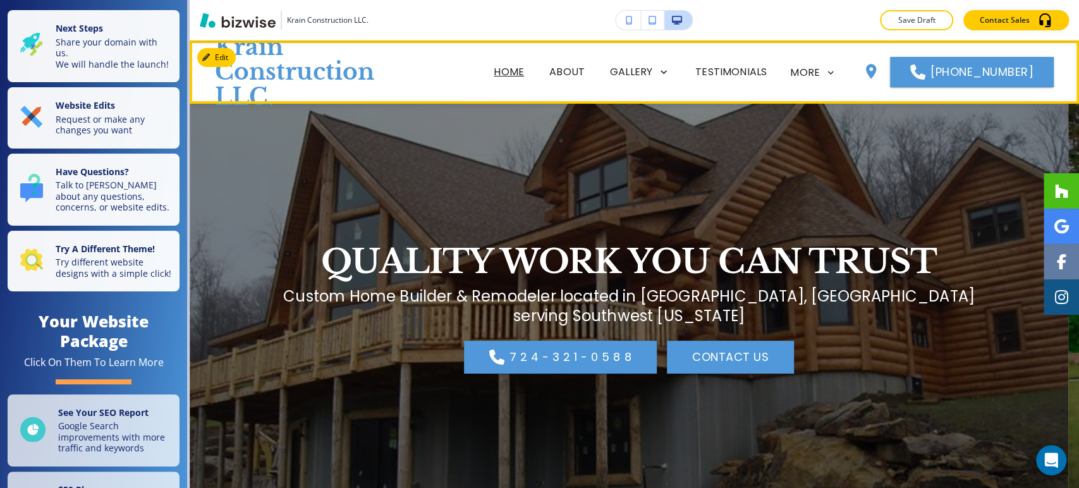
click at [829, 68] on icon at bounding box center [830, 72] width 11 height 11
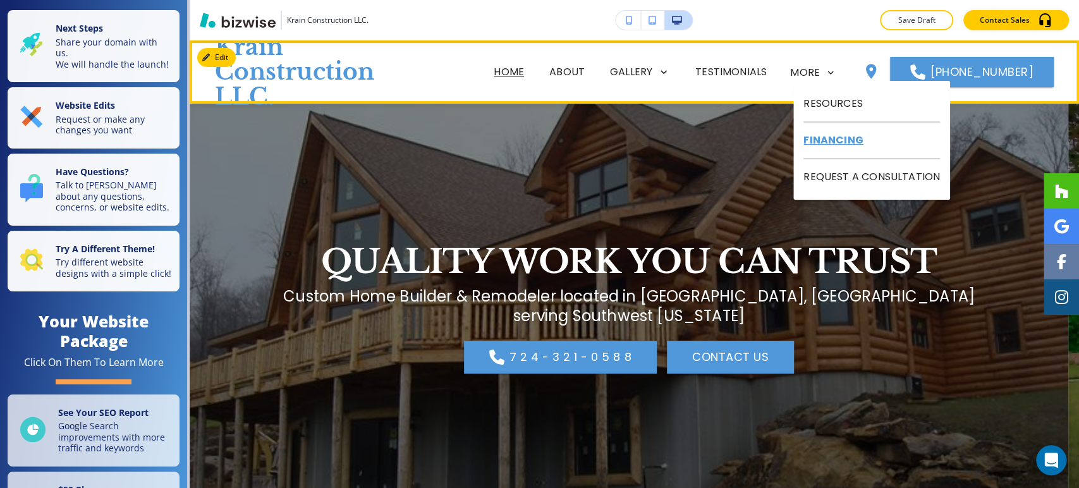
click at [825, 137] on p "FINANCING" at bounding box center [872, 141] width 137 height 37
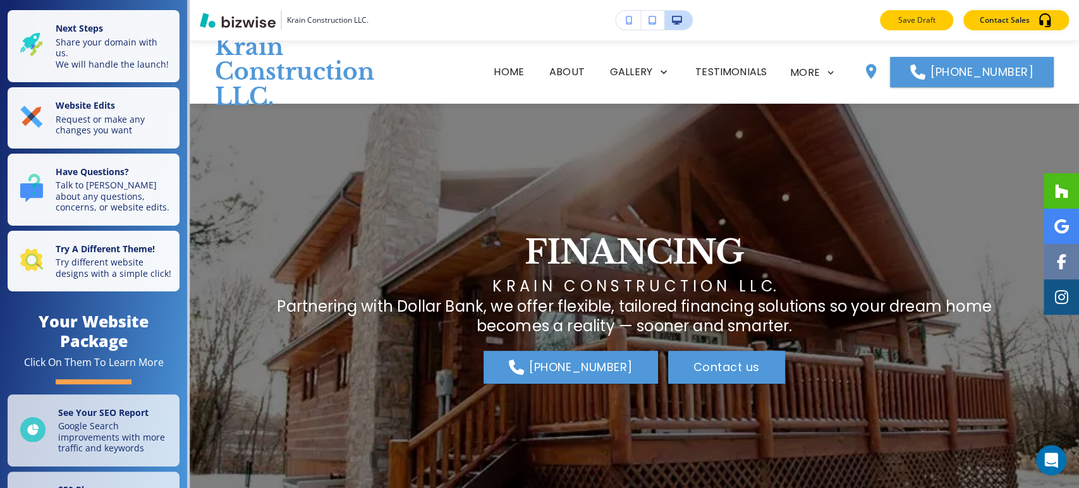
click at [929, 16] on p "Save Draft" at bounding box center [917, 20] width 40 height 11
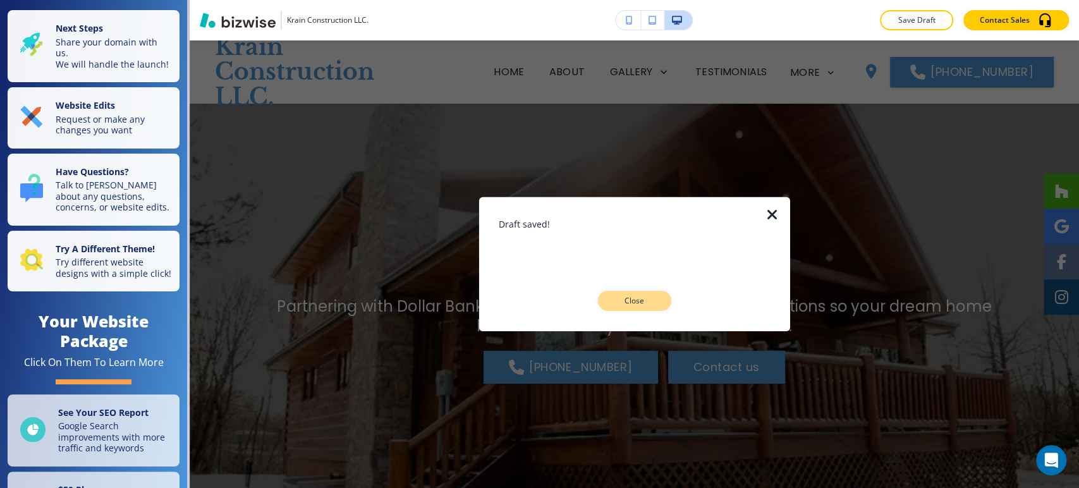
click at [634, 299] on p "Close" at bounding box center [635, 300] width 40 height 11
